Goal: Information Seeking & Learning: Learn about a topic

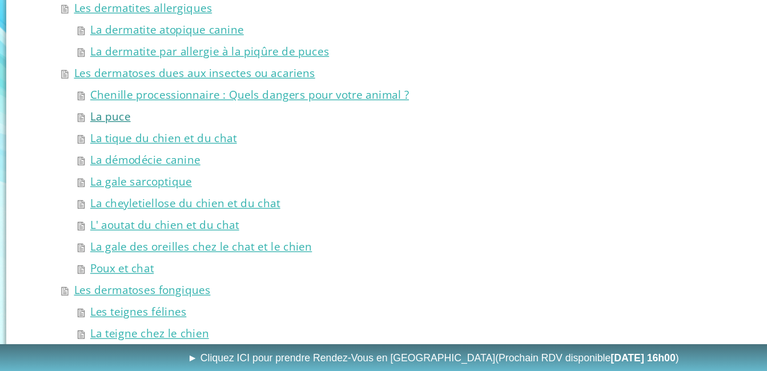
scroll to position [391, 0]
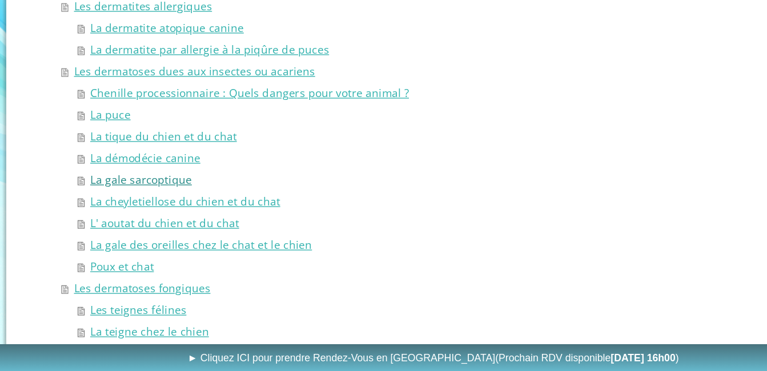
click at [174, 230] on link "La gale sarcoptique" at bounding box center [402, 230] width 558 height 16
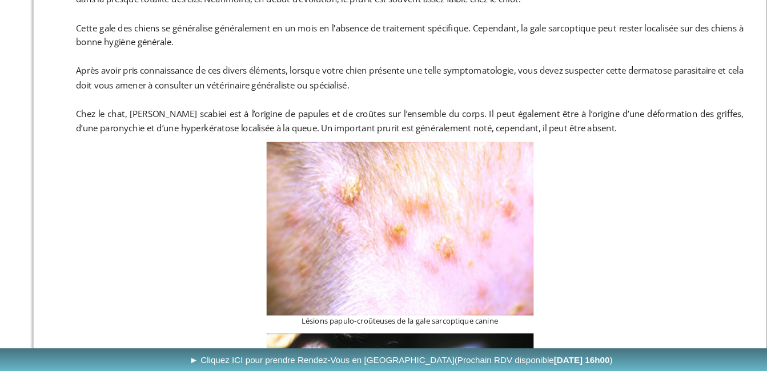
scroll to position [2215, 0]
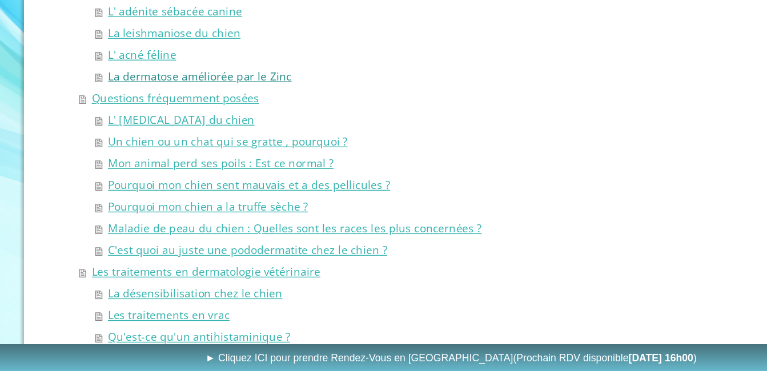
scroll to position [805, 0]
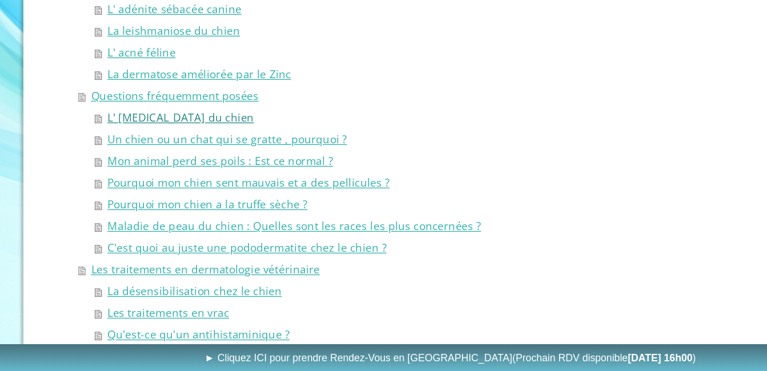
click at [170, 183] on link "L' [MEDICAL_DATA] du chien" at bounding box center [402, 185] width 558 height 16
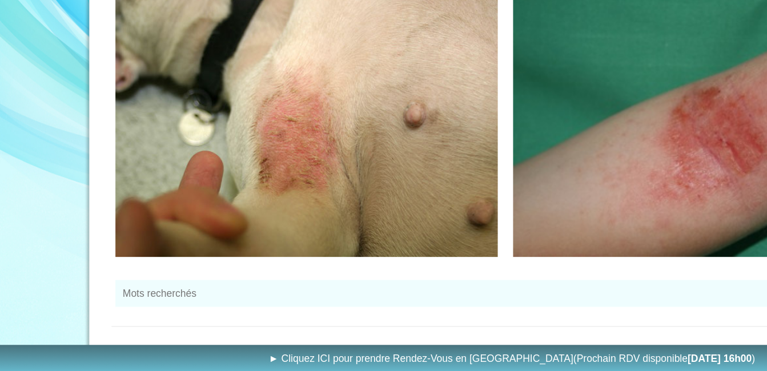
scroll to position [860, 0]
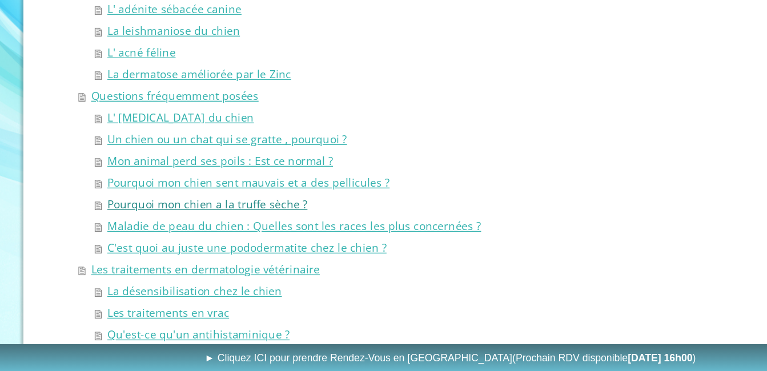
scroll to position [805, 0]
